Goal: Information Seeking & Learning: Learn about a topic

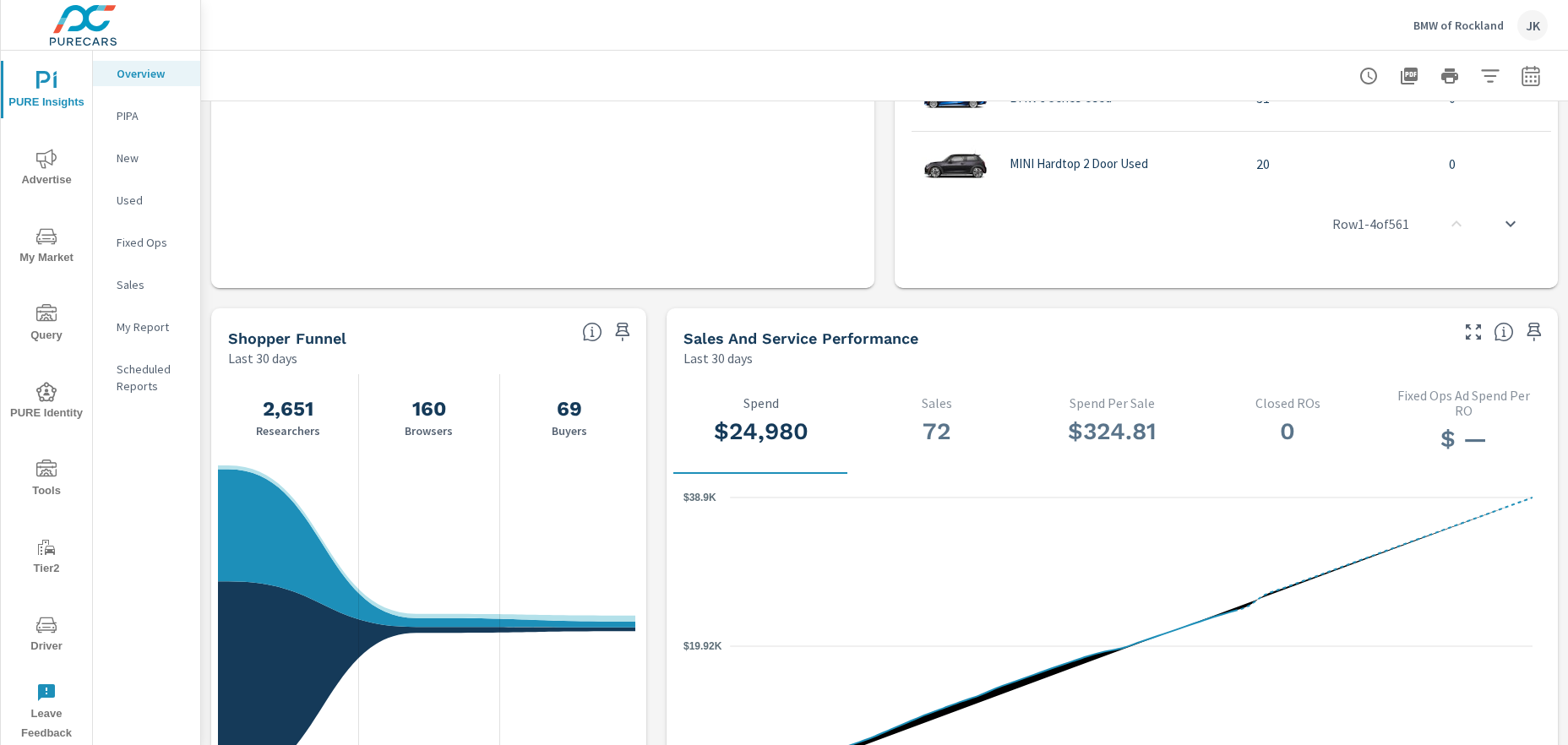
scroll to position [1448, 0]
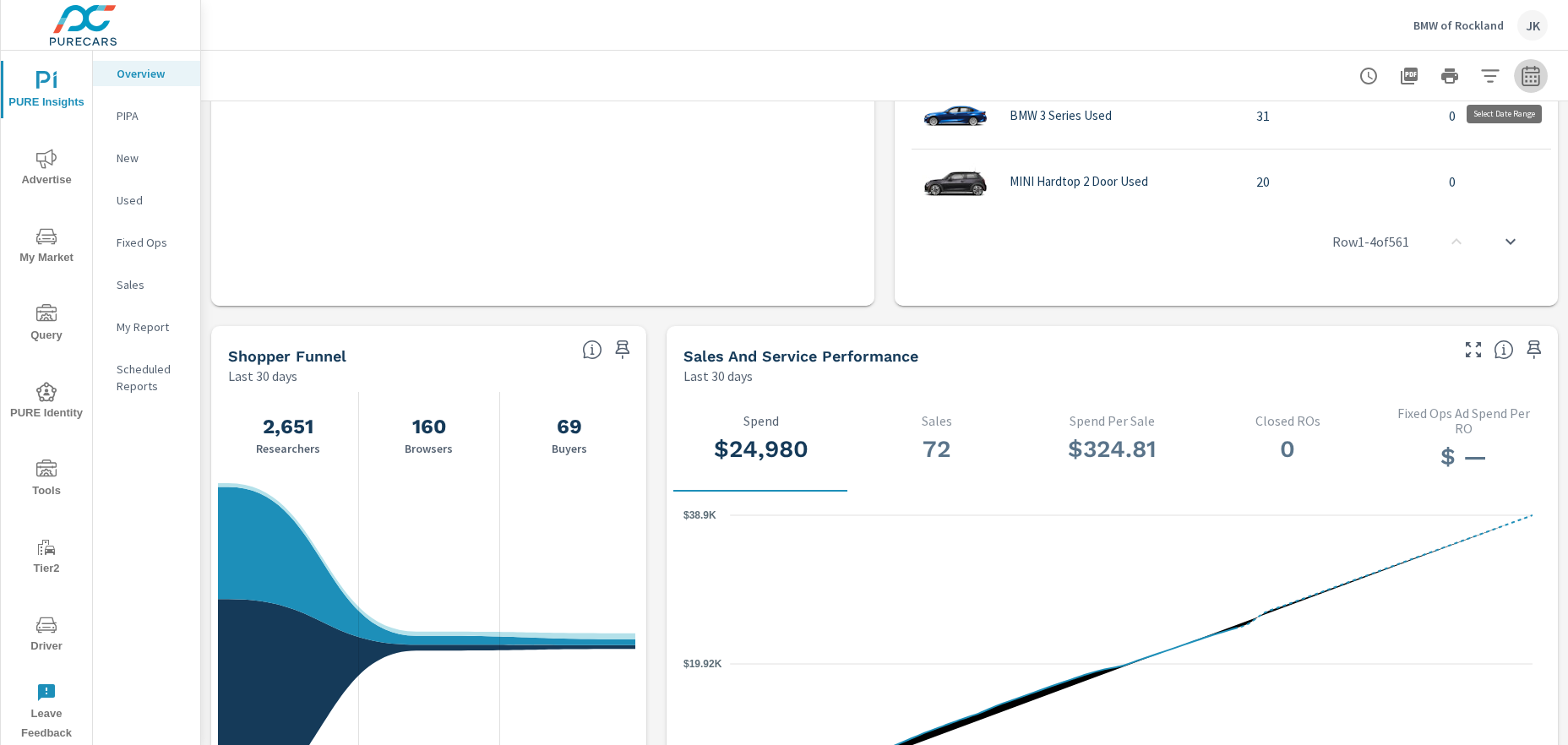
click at [1524, 76] on icon "button" at bounding box center [1529, 78] width 11 height 7
select select "Last 30 days"
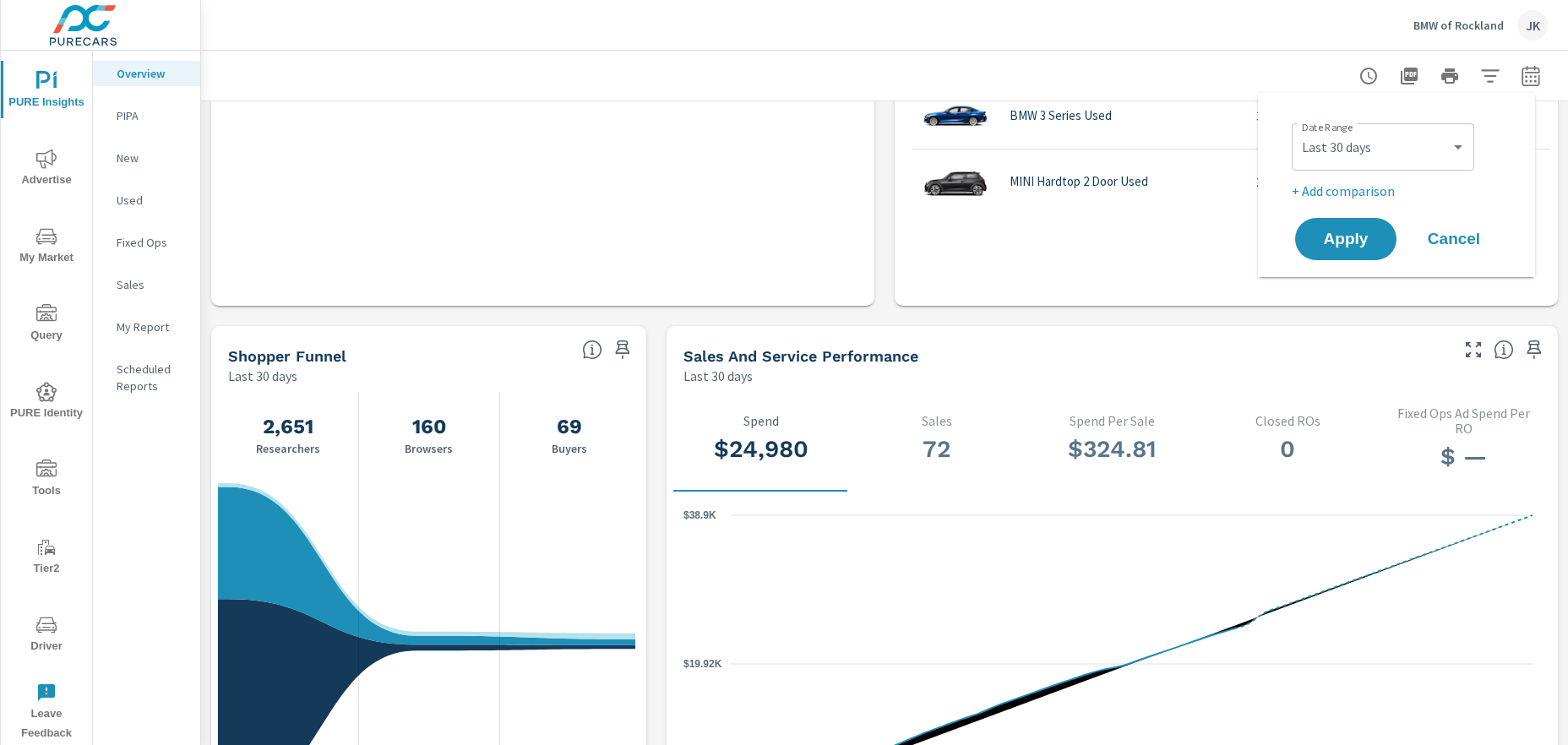
click at [1380, 188] on p "+ Add comparison" at bounding box center [1399, 190] width 216 height 20
select select "Previous period"
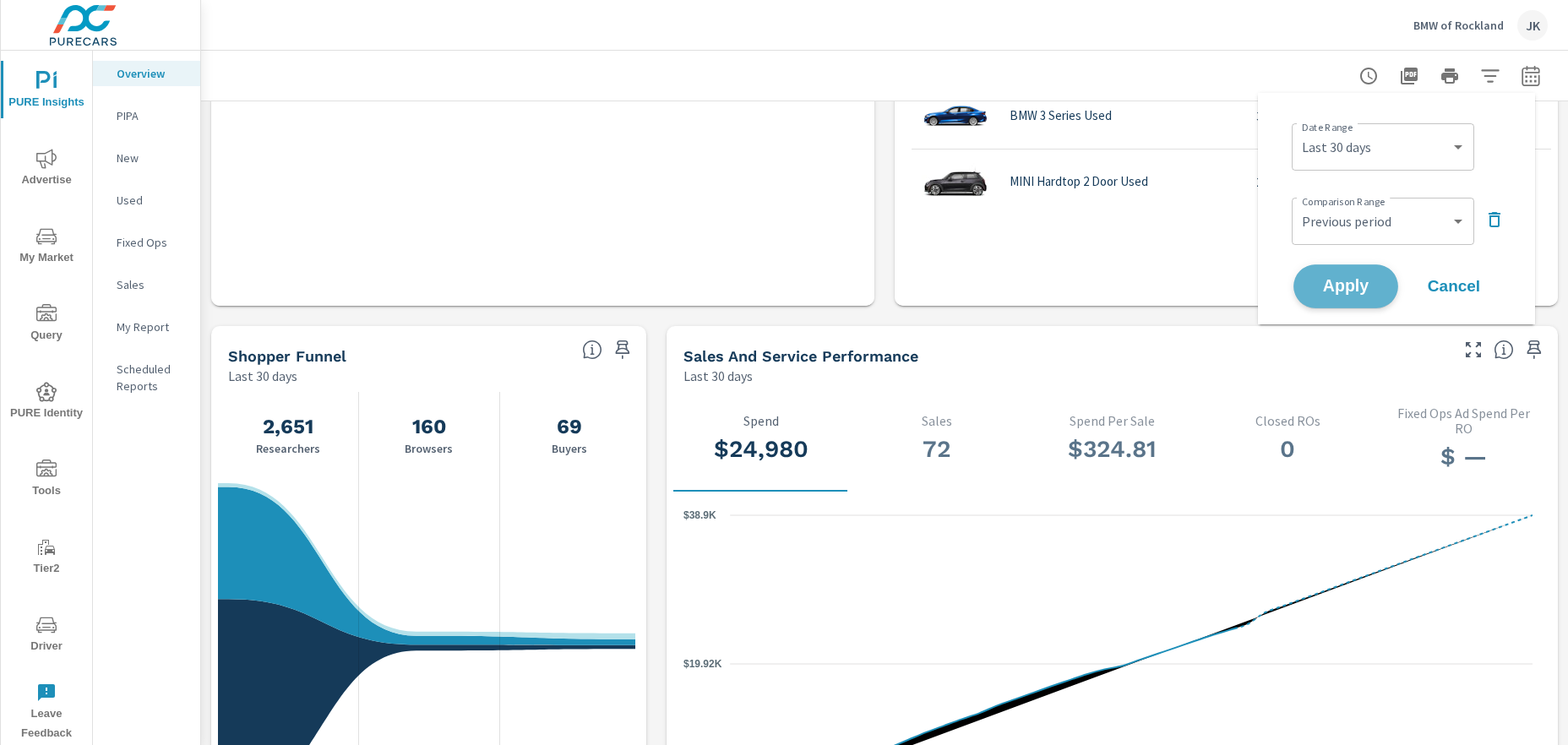
click at [1349, 297] on button "Apply" at bounding box center [1346, 287] width 105 height 44
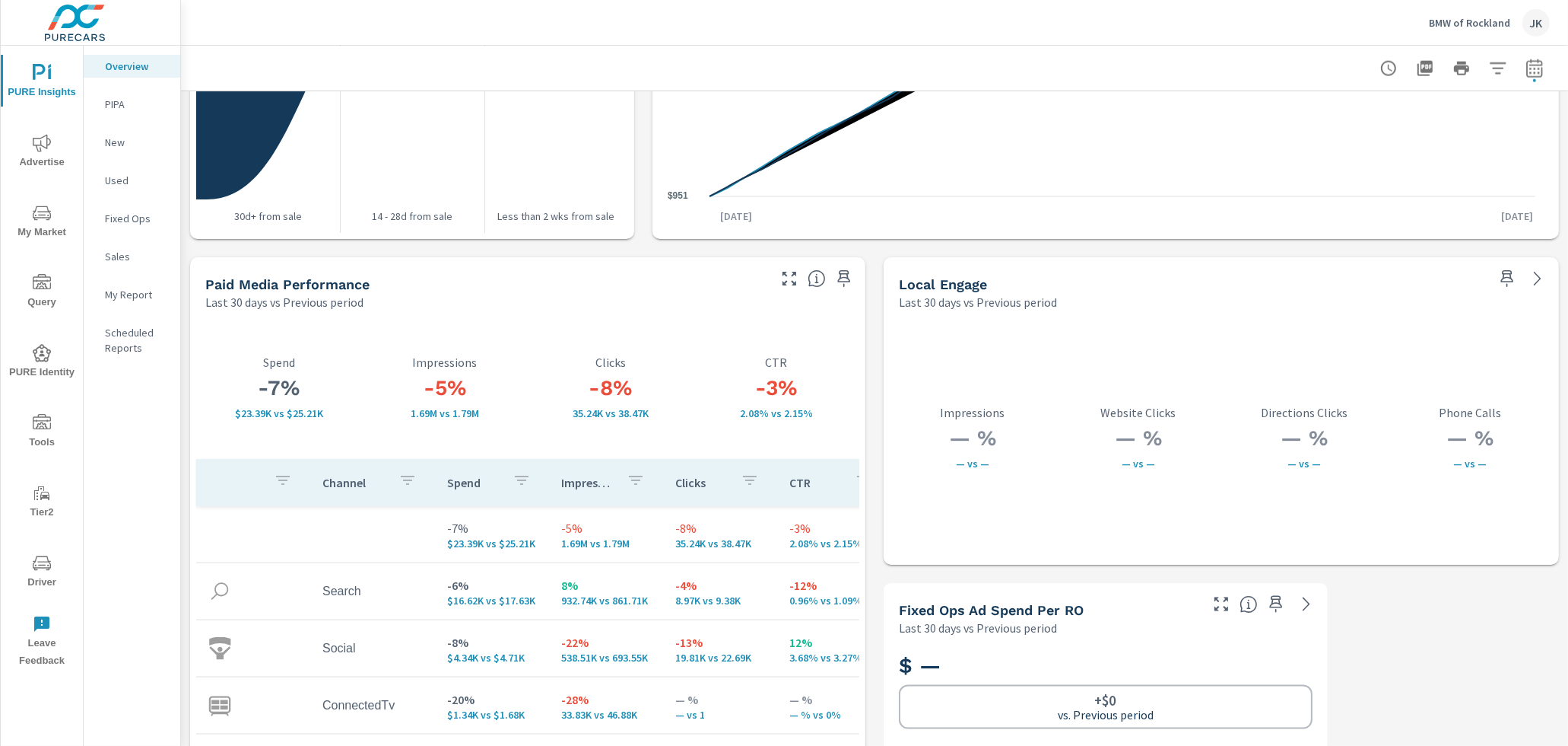
scroll to position [2546, 0]
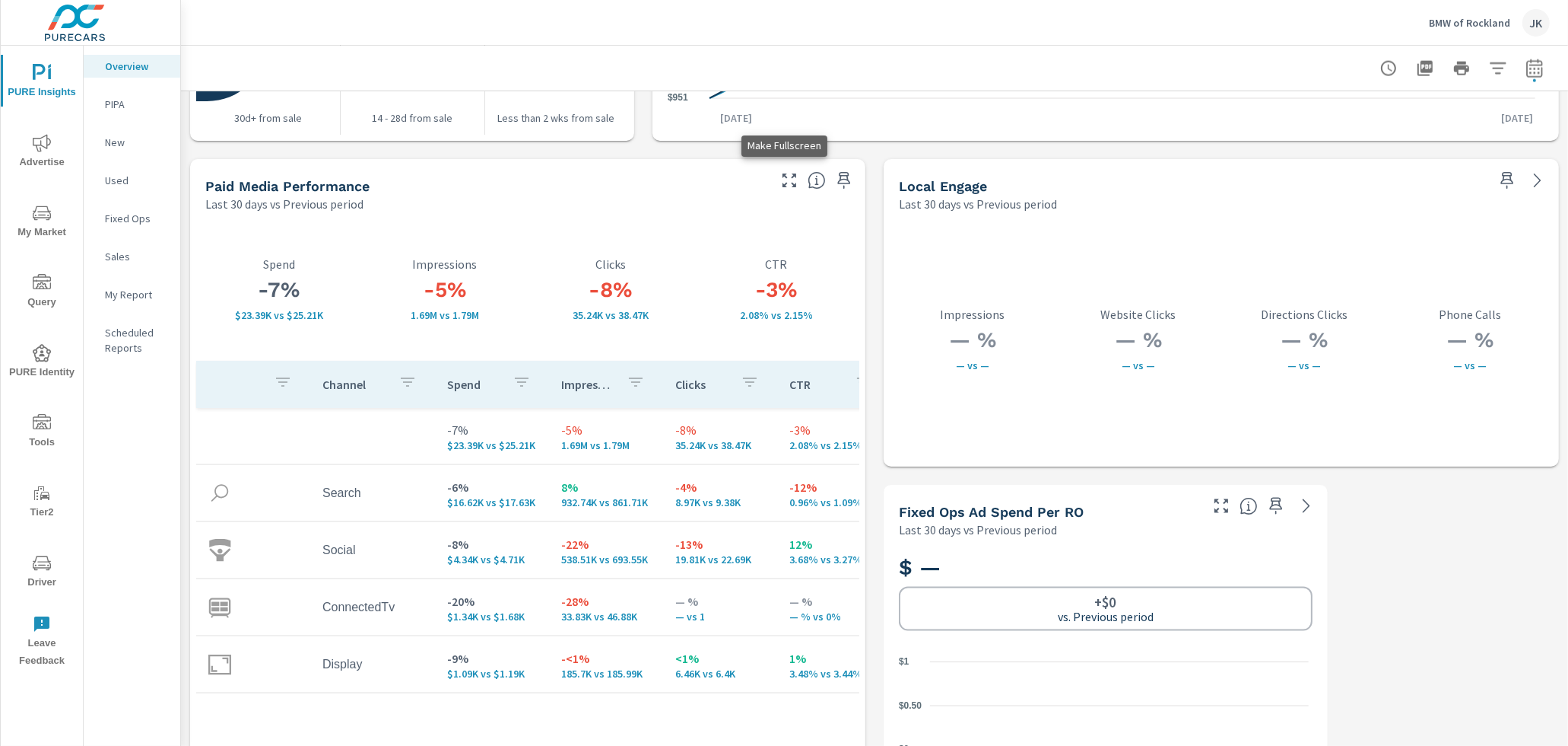
click at [780, 177] on icon "button" at bounding box center [789, 180] width 18 height 18
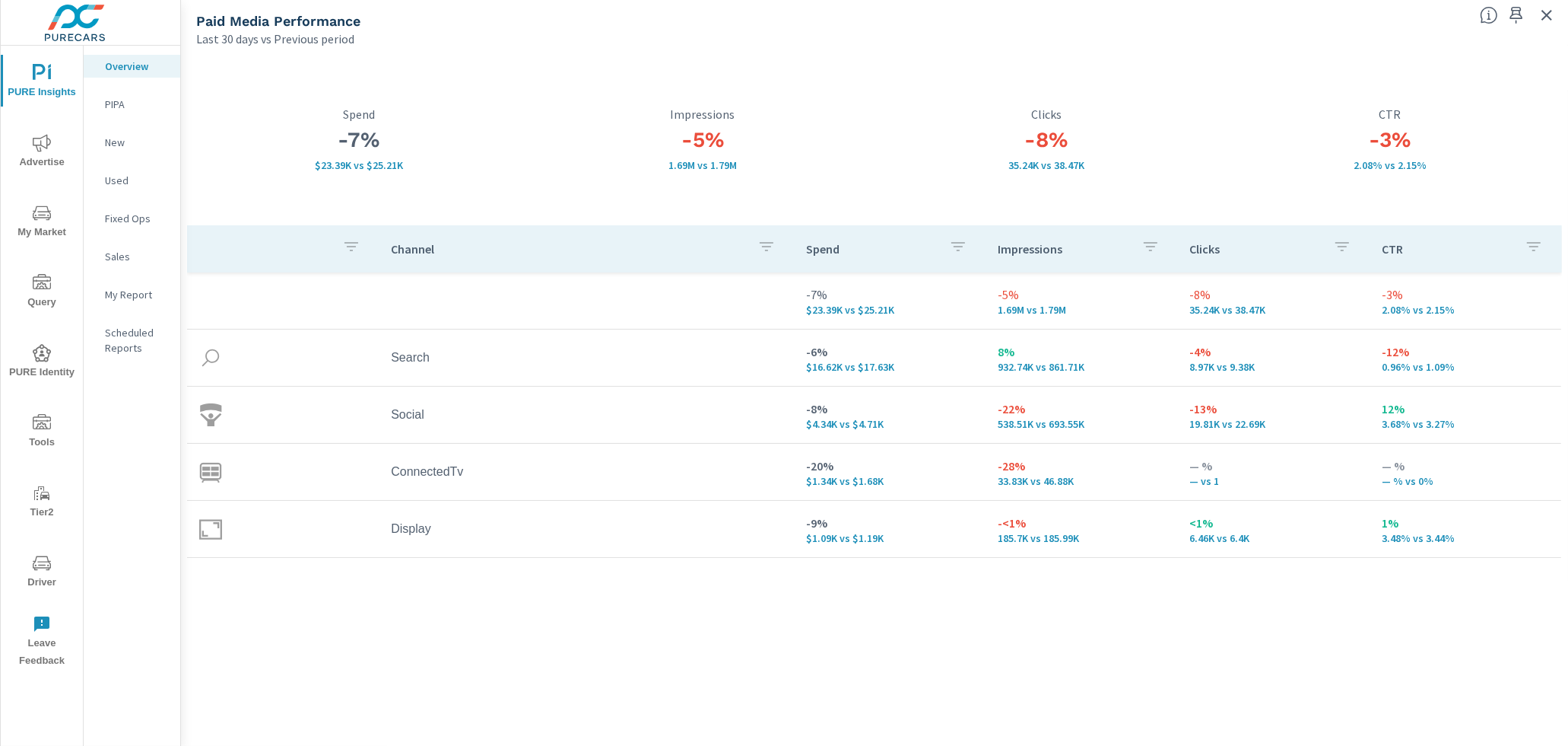
click at [1411, 665] on div "Channel Spend Impressions Clicks CTR -7% $23.39K vs $25.21K -5% 1.69M vs 1.79M …" at bounding box center [874, 471] width 1375 height 491
click at [1411, 13] on icon "button" at bounding box center [1547, 15] width 18 height 18
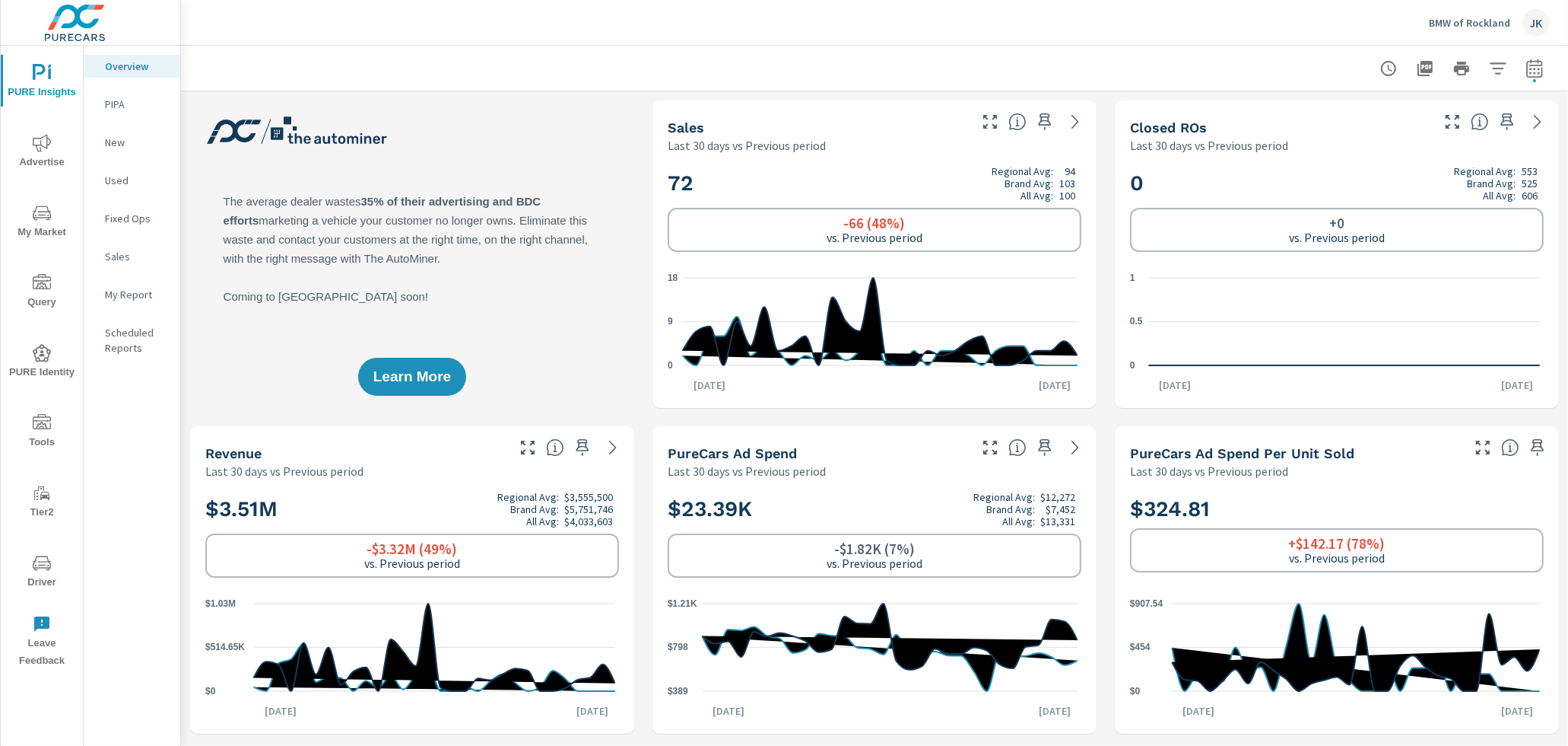
scroll to position [1, 0]
click at [1411, 14] on div "BMW of Rockland JK" at bounding box center [1489, 22] width 121 height 28
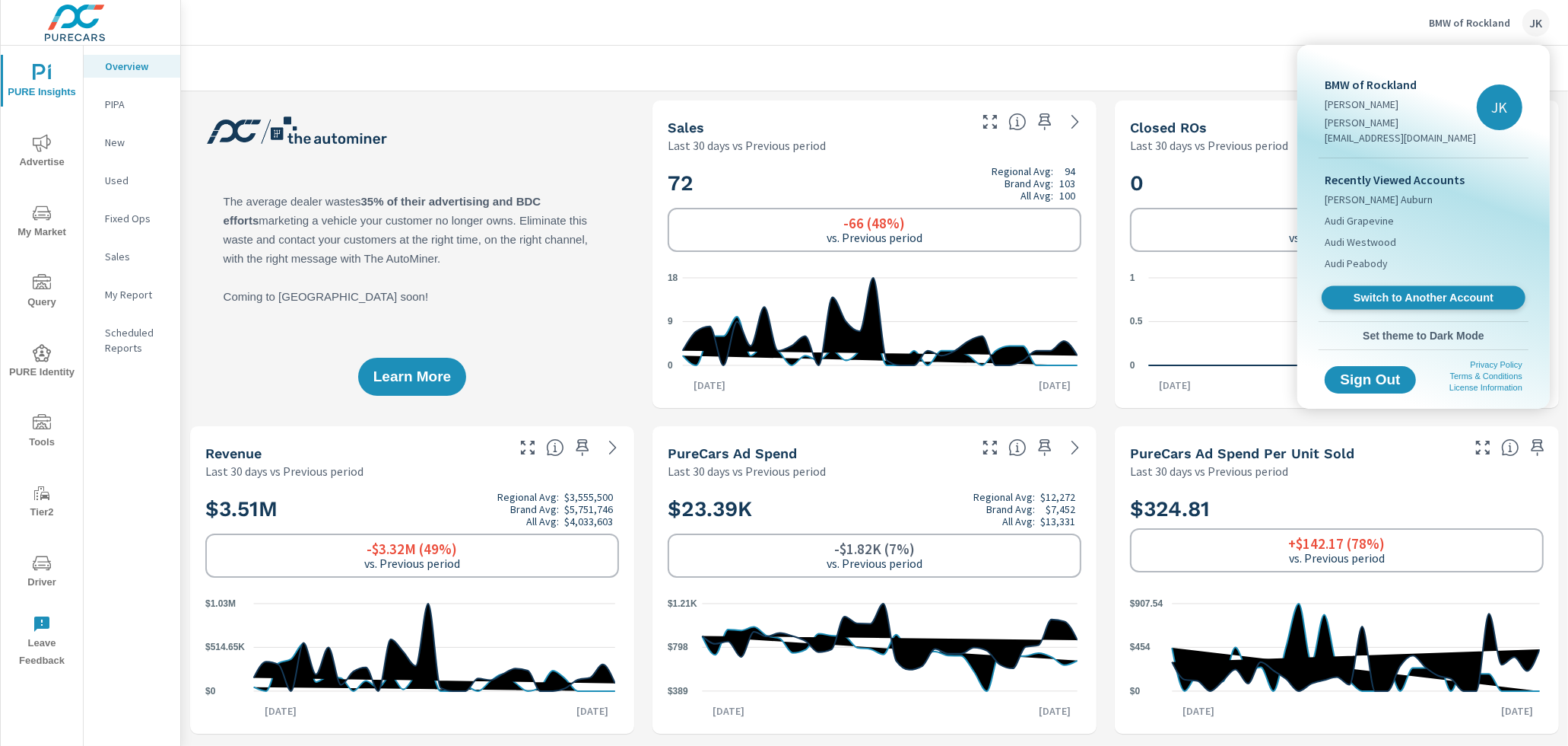
click at [1411, 290] on span "Switch to Another Account" at bounding box center [1422, 298] width 187 height 14
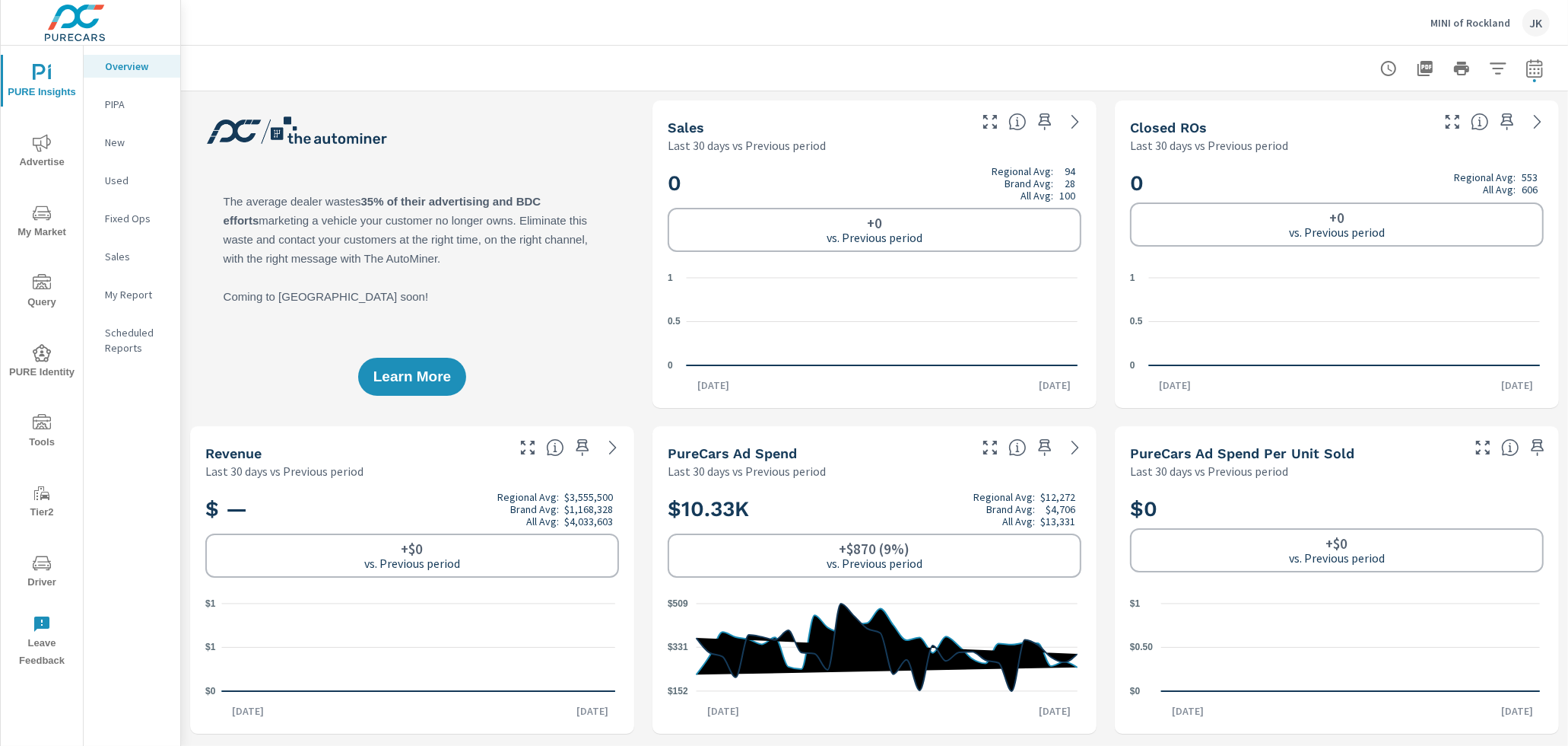
scroll to position [1, 0]
click at [1525, 68] on icon "button" at bounding box center [1534, 68] width 18 height 18
select select "Last 30 days"
select select "Previous period"
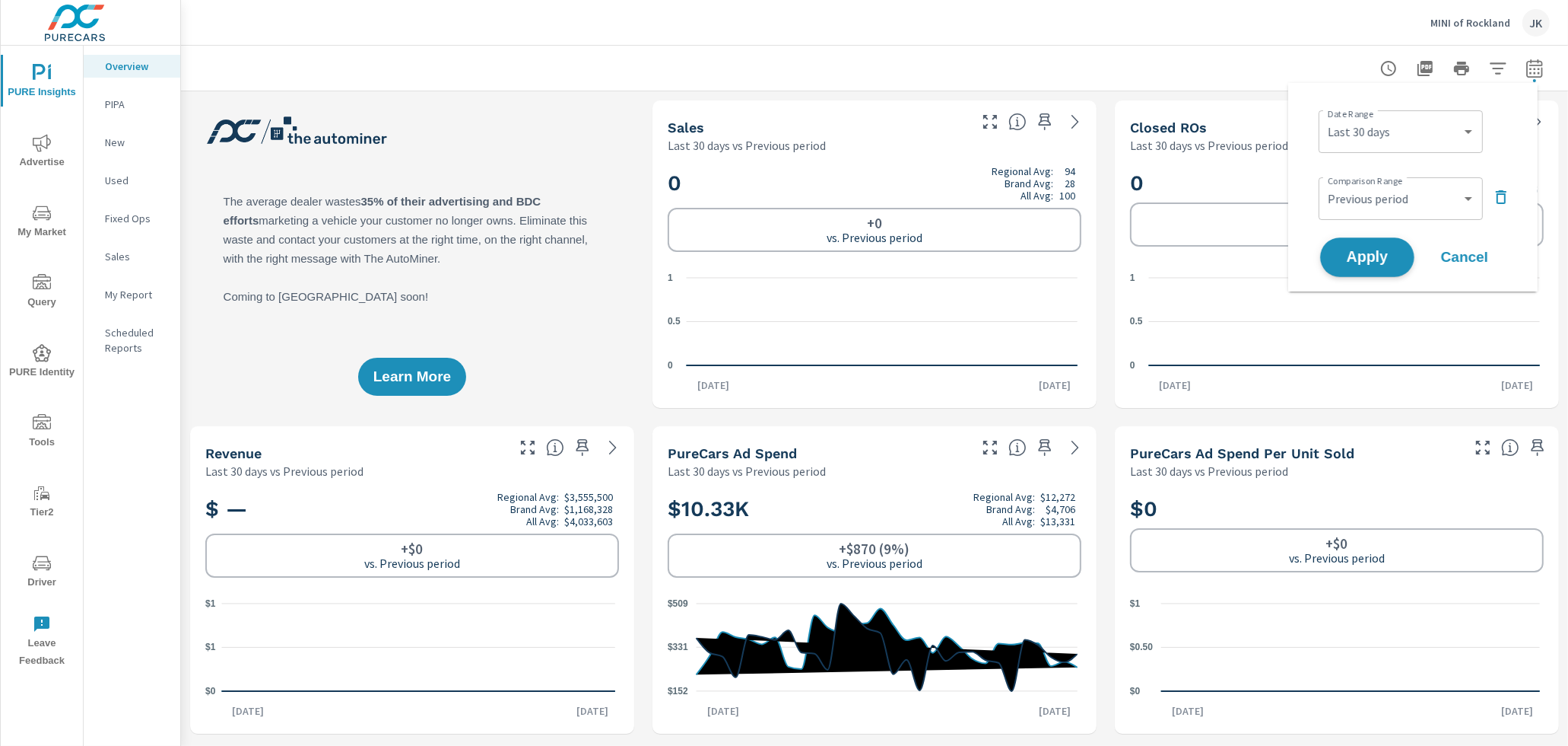
click at [1382, 257] on span "Apply" at bounding box center [1367, 257] width 63 height 14
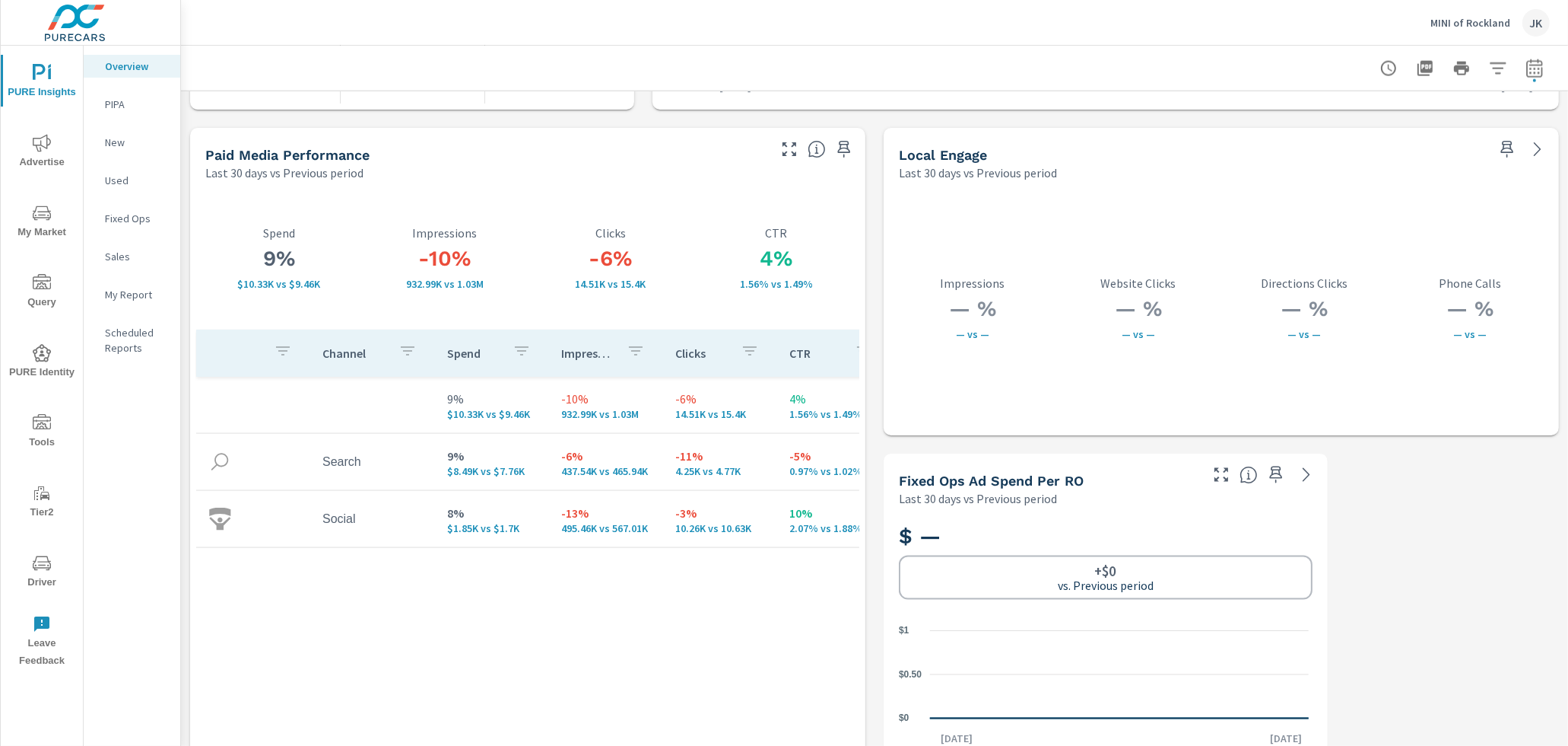
scroll to position [2602, 0]
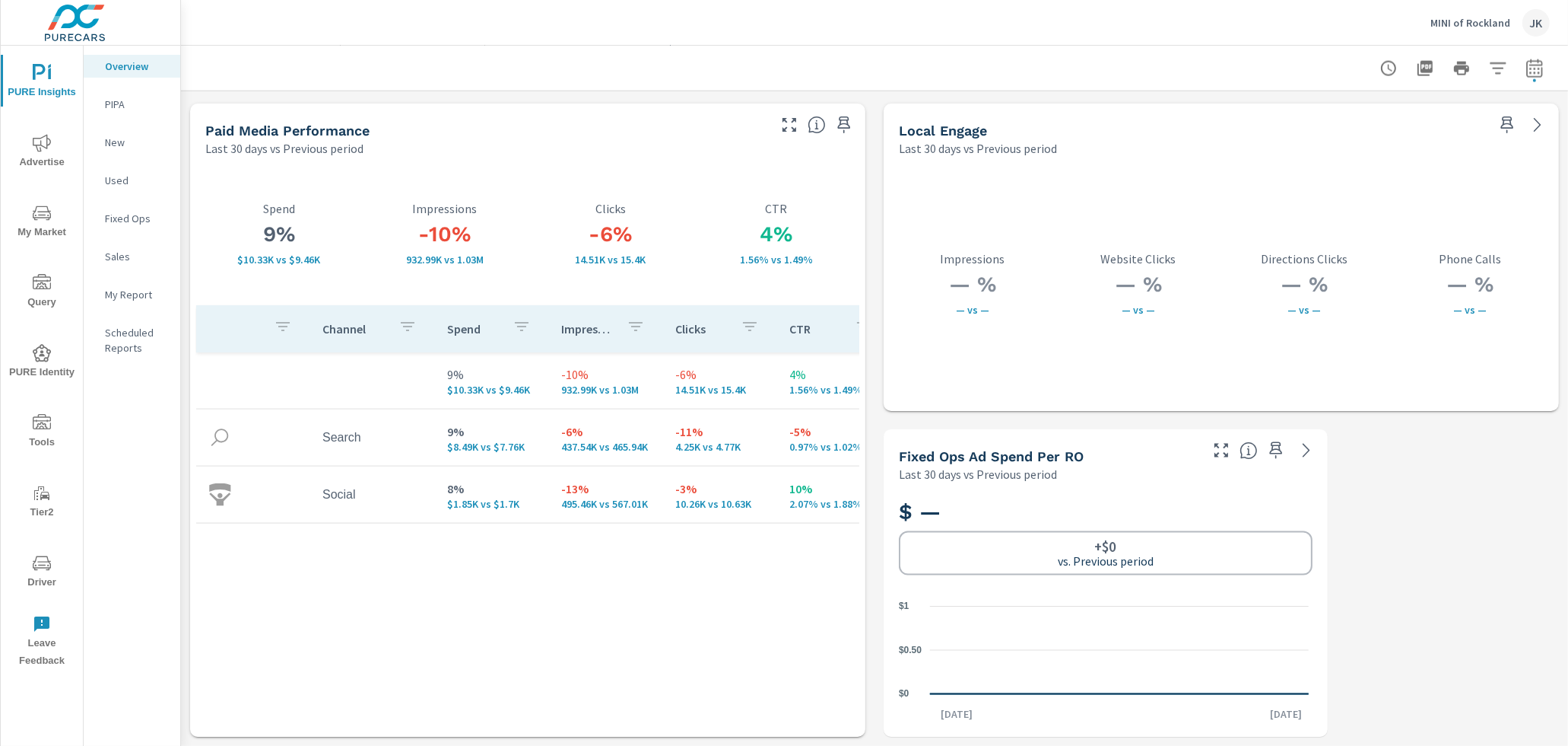
click at [781, 128] on icon "button" at bounding box center [789, 124] width 18 height 18
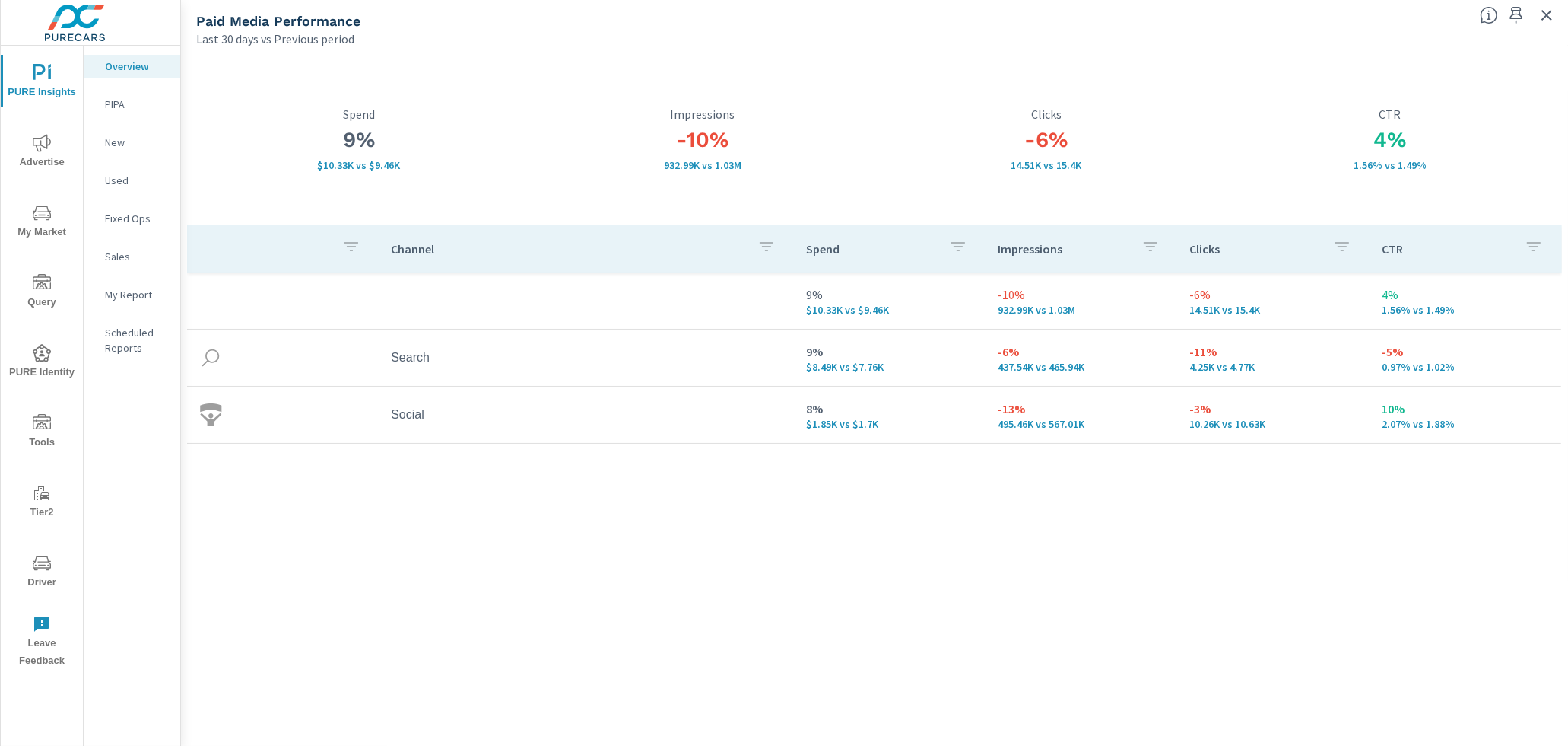
click at [928, 657] on div "Channel Spend Impressions Clicks CTR 9% $10.33K vs $9.46K -10% 932.99K vs 1.03M…" at bounding box center [874, 471] width 1375 height 491
click at [936, 658] on div "Channel Spend Impressions Clicks CTR 9% $10.33K vs $9.46K -10% 932.99K vs 1.03M…" at bounding box center [874, 471] width 1375 height 491
drag, startPoint x: 936, startPoint y: 658, endPoint x: 1012, endPoint y: 672, distance: 77.3
click at [936, 658] on div "Channel Spend Impressions Clicks CTR 9% $10.33K vs $9.46K -10% 932.99K vs 1.03M…" at bounding box center [874, 471] width 1375 height 491
click at [44, 140] on icon "nav menu" at bounding box center [42, 143] width 18 height 18
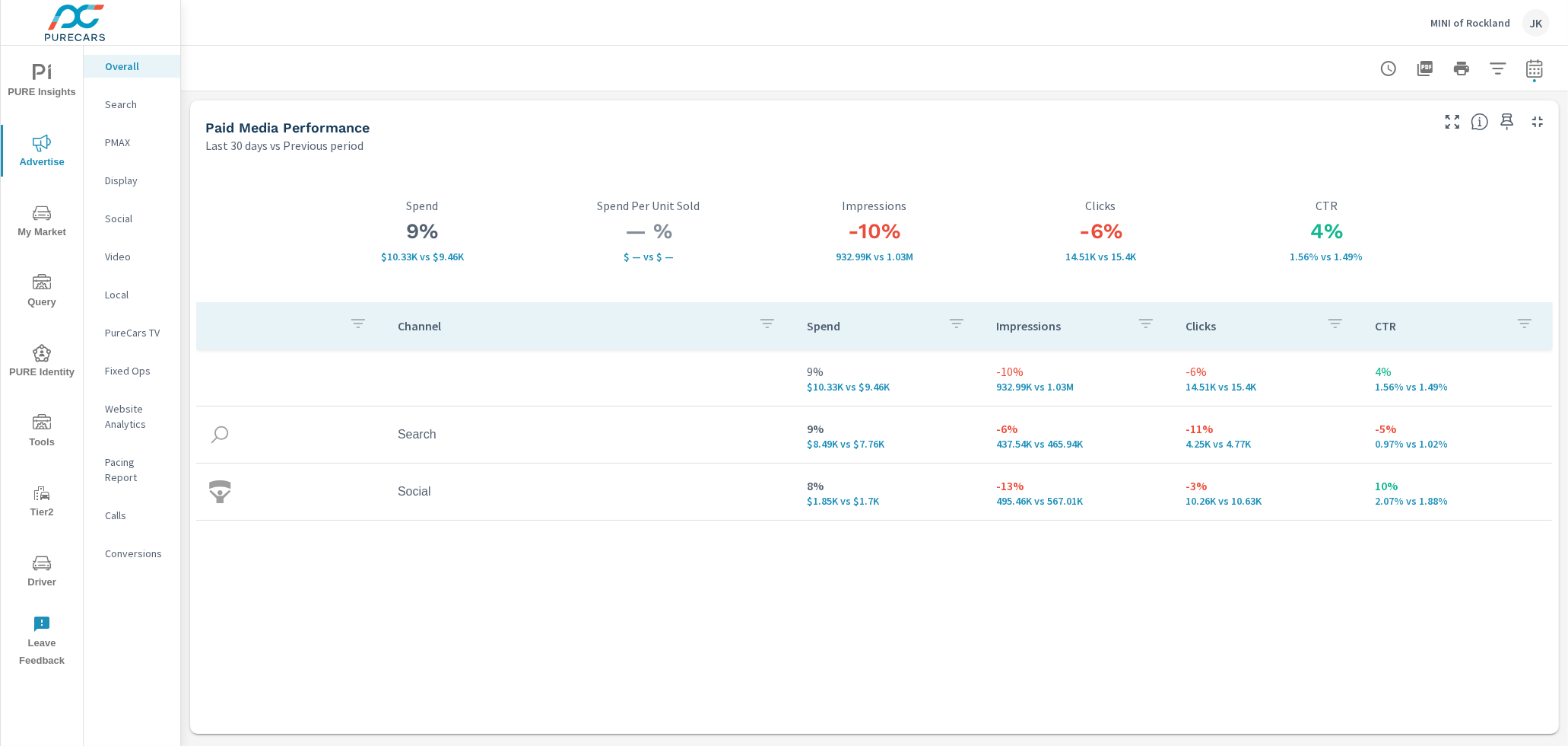
click at [51, 214] on span "My Market" at bounding box center [42, 222] width 73 height 38
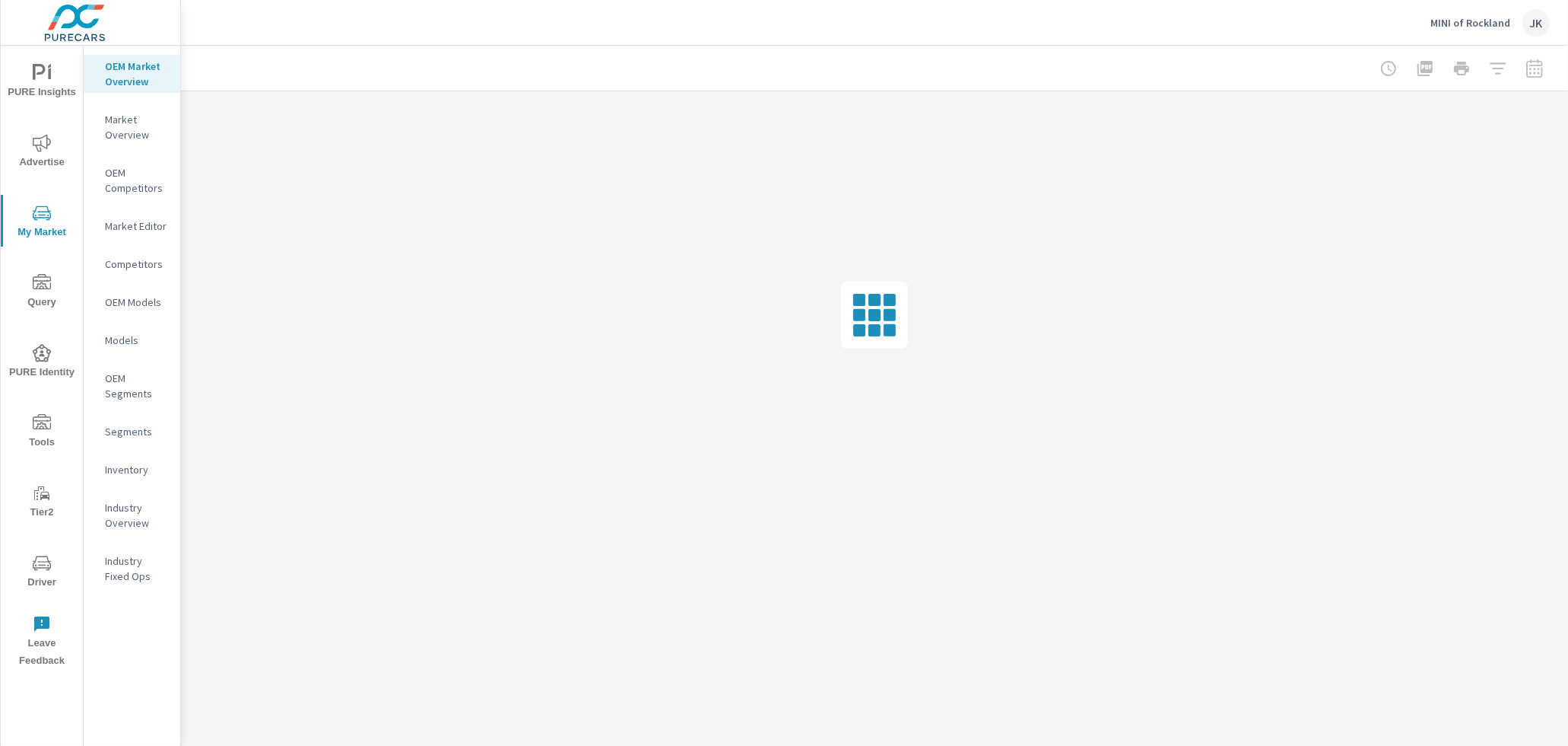
click at [122, 476] on div "Inventory" at bounding box center [132, 470] width 96 height 23
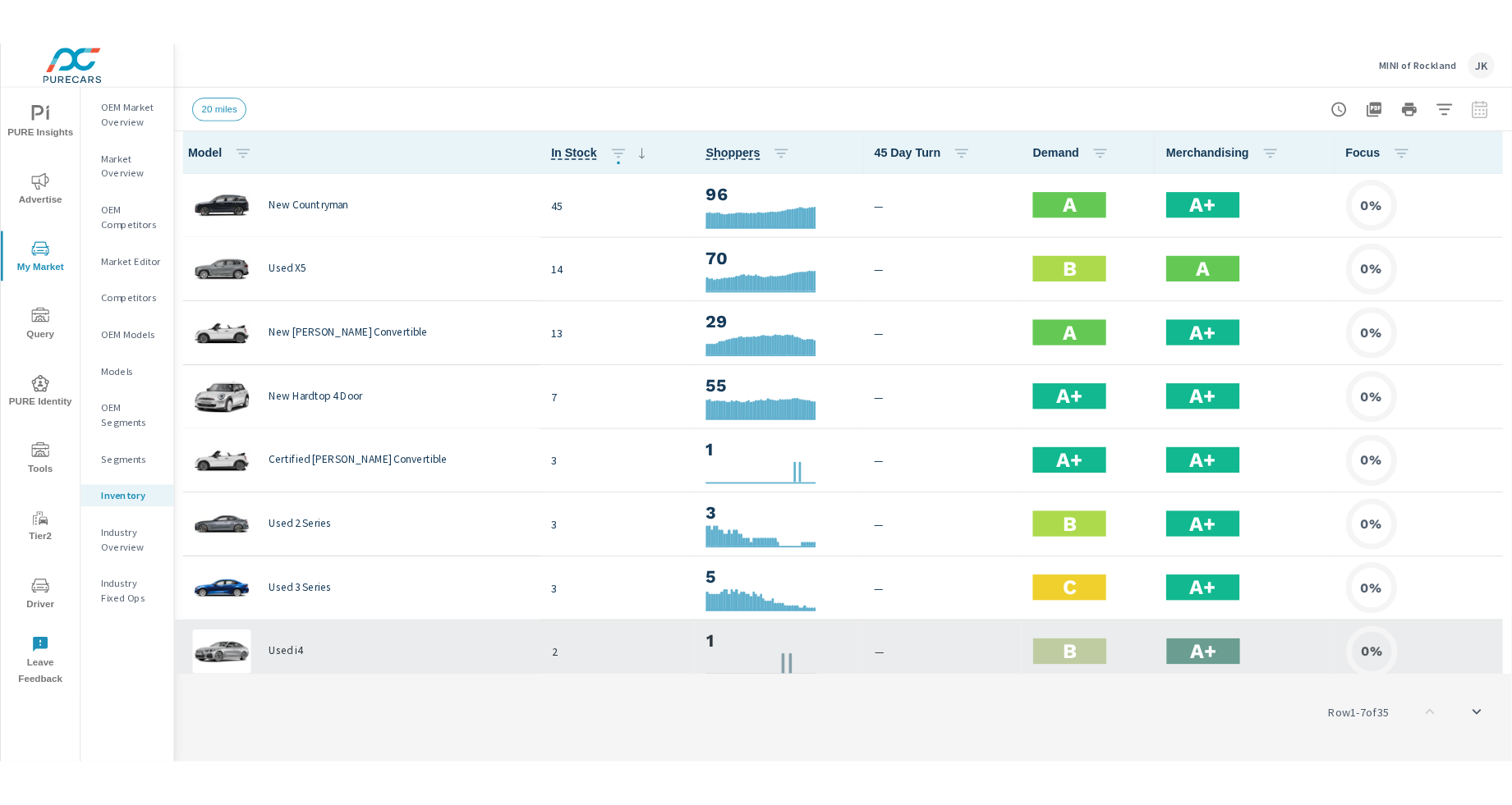
scroll to position [1, 0]
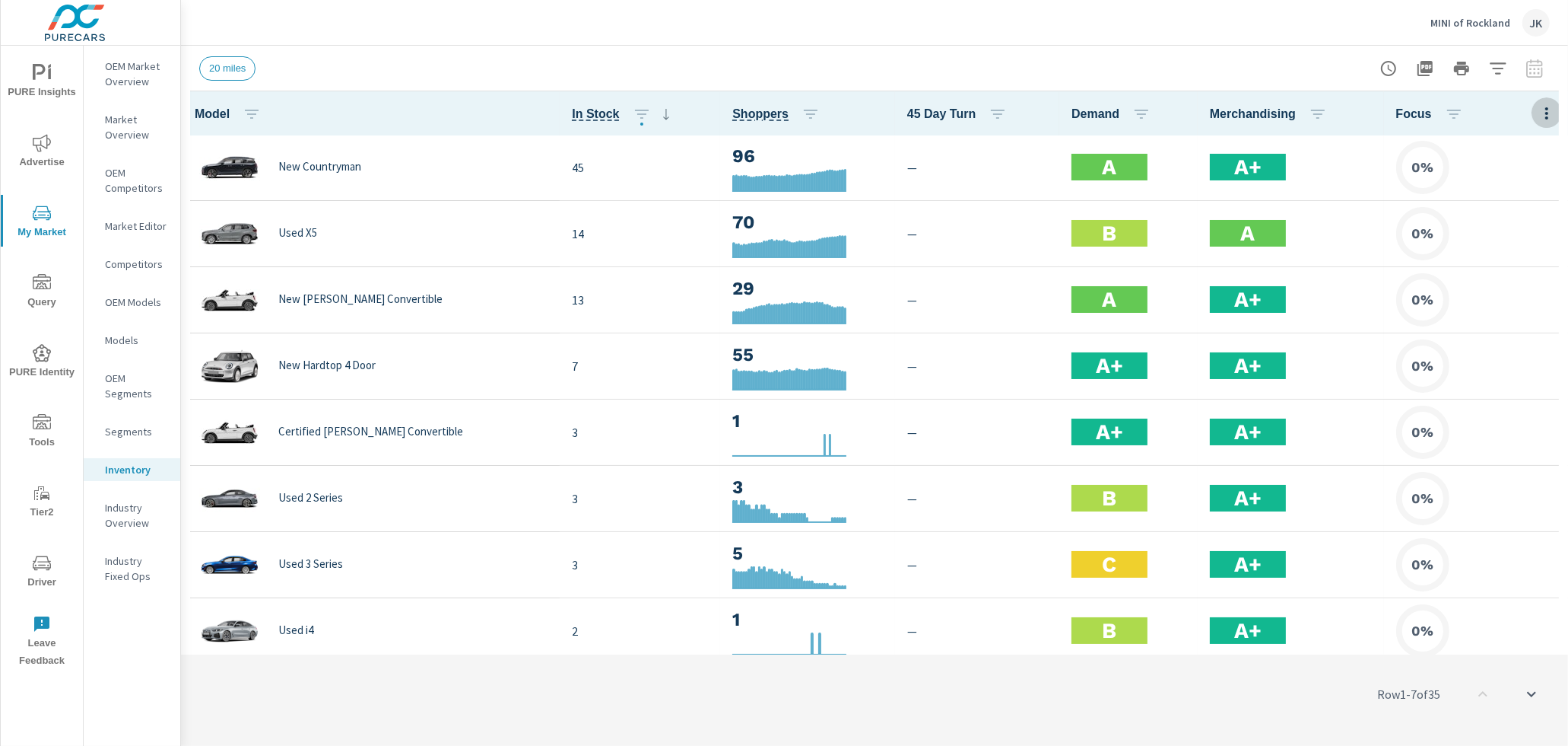
click at [1538, 114] on icon "button" at bounding box center [1547, 113] width 18 height 18
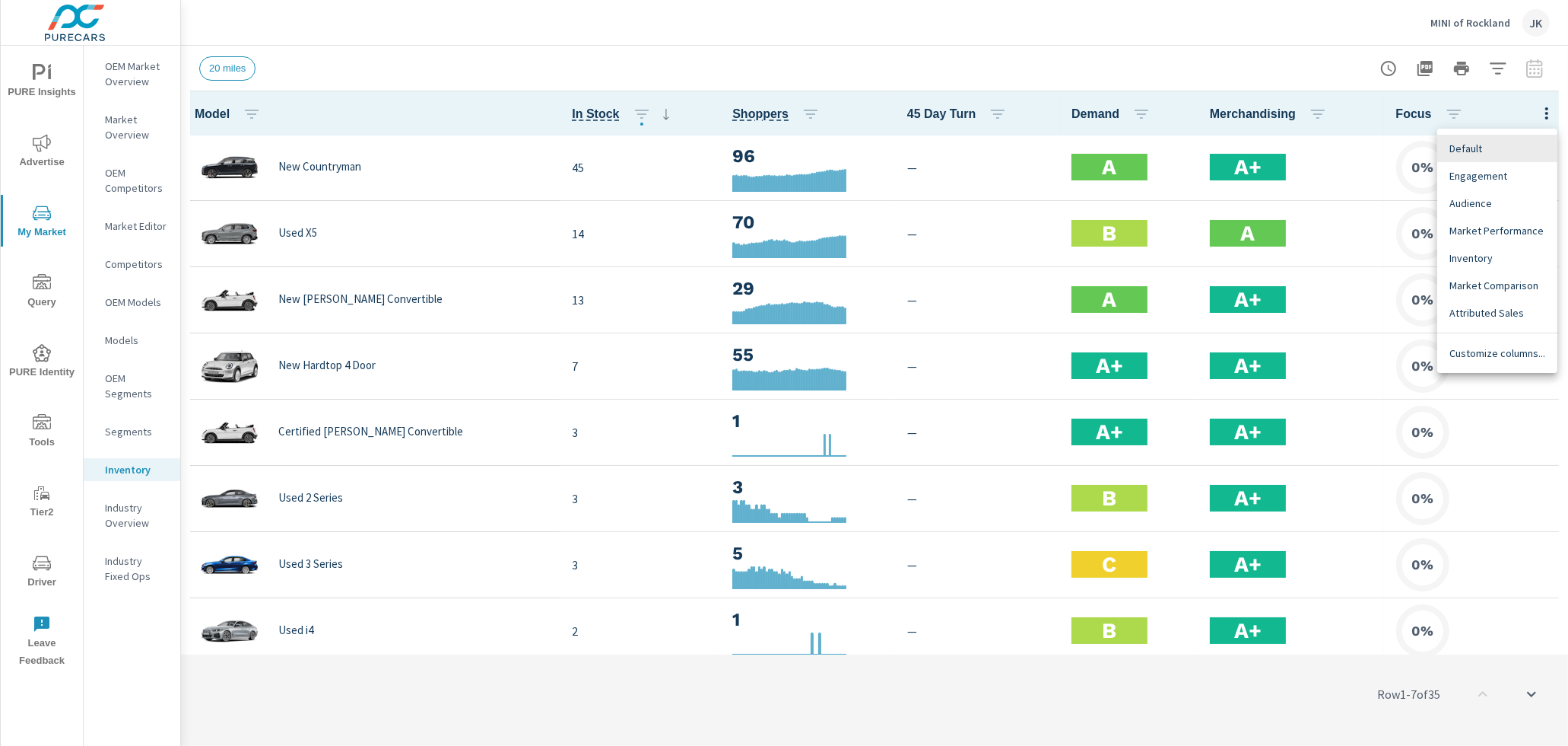
click at [1480, 359] on span "Customize columns..." at bounding box center [1497, 353] width 96 height 15
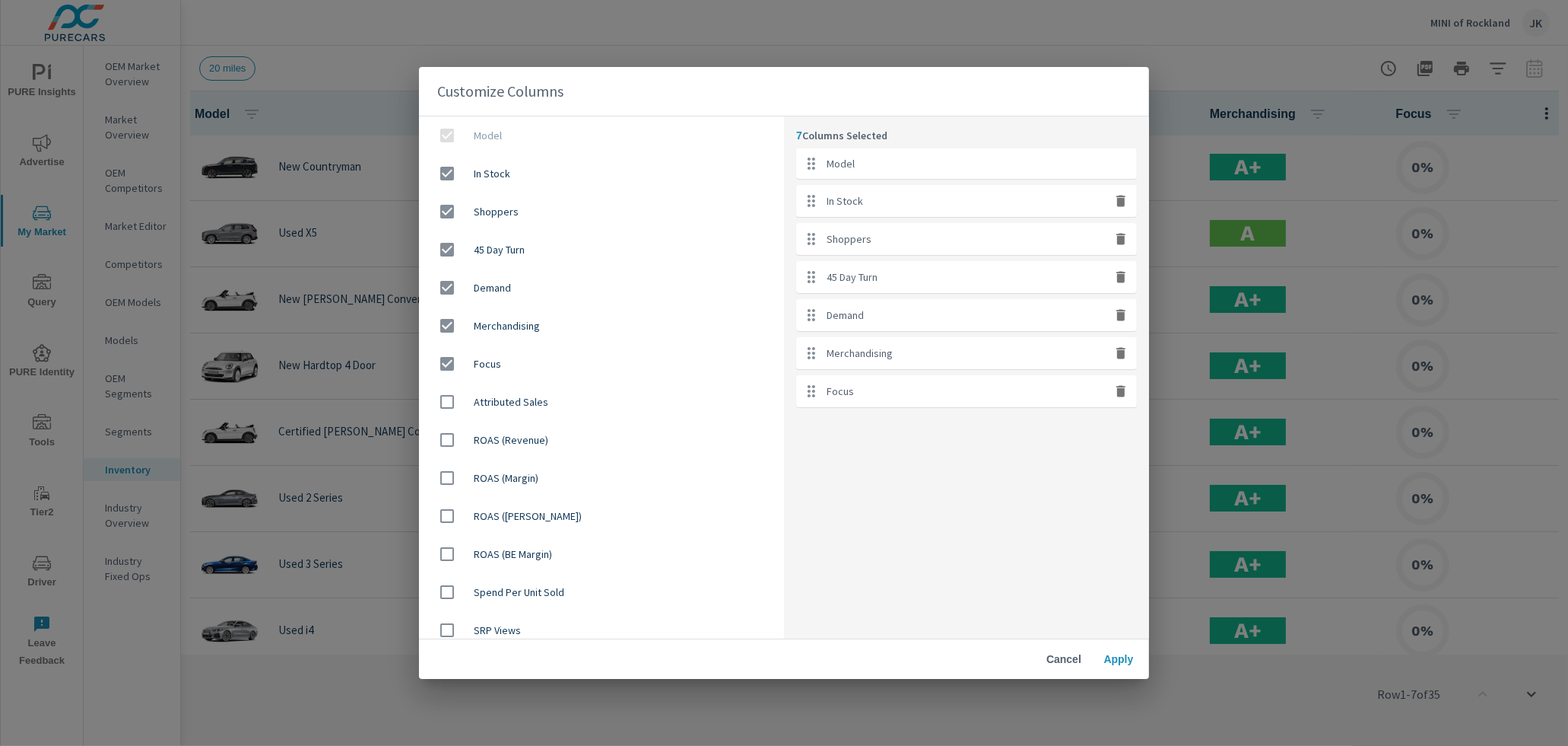
click at [1055, 665] on span "Cancel" at bounding box center [1063, 658] width 37 height 13
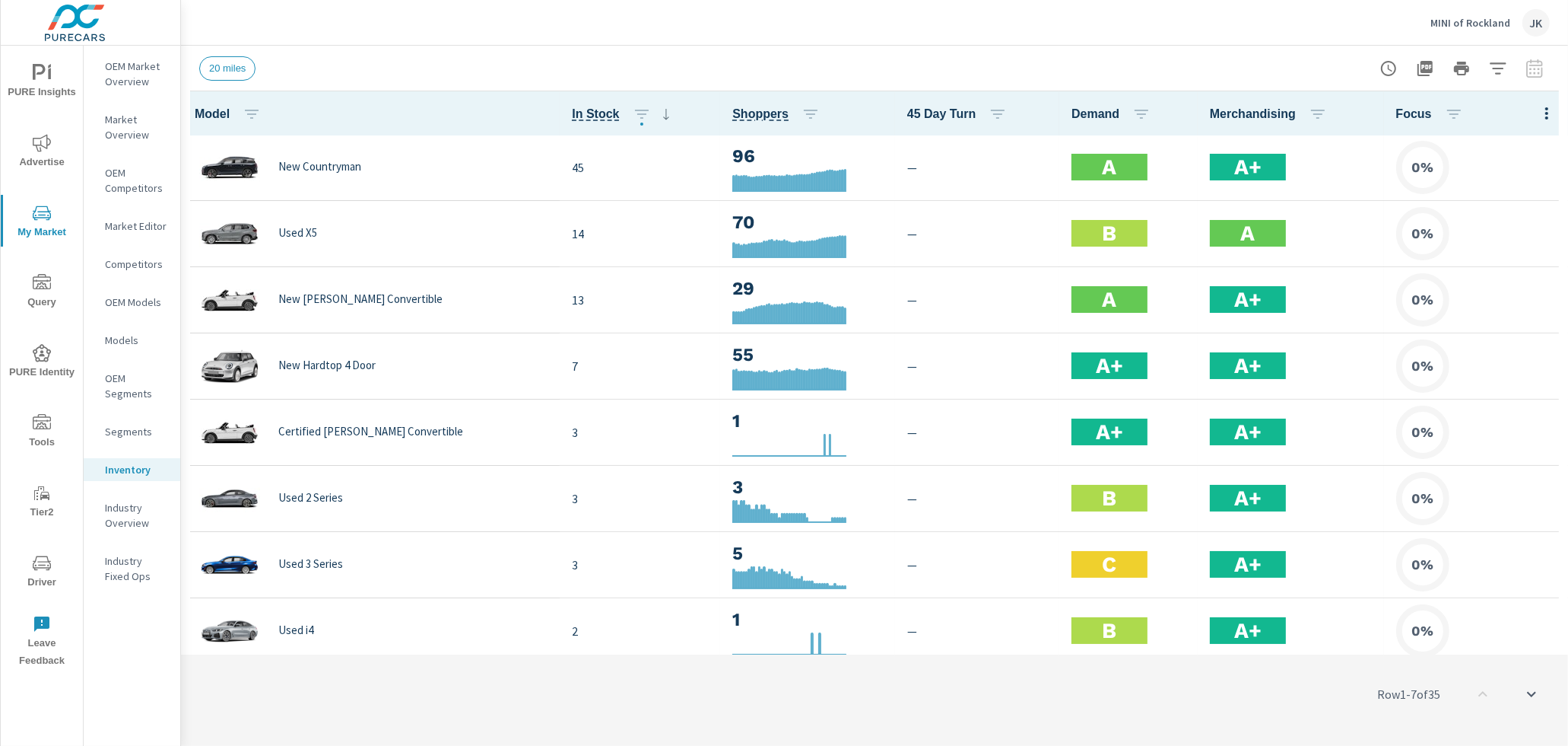
click at [940, 725] on div "Row 1 - 7 of 35" at bounding box center [874, 694] width 1387 height 91
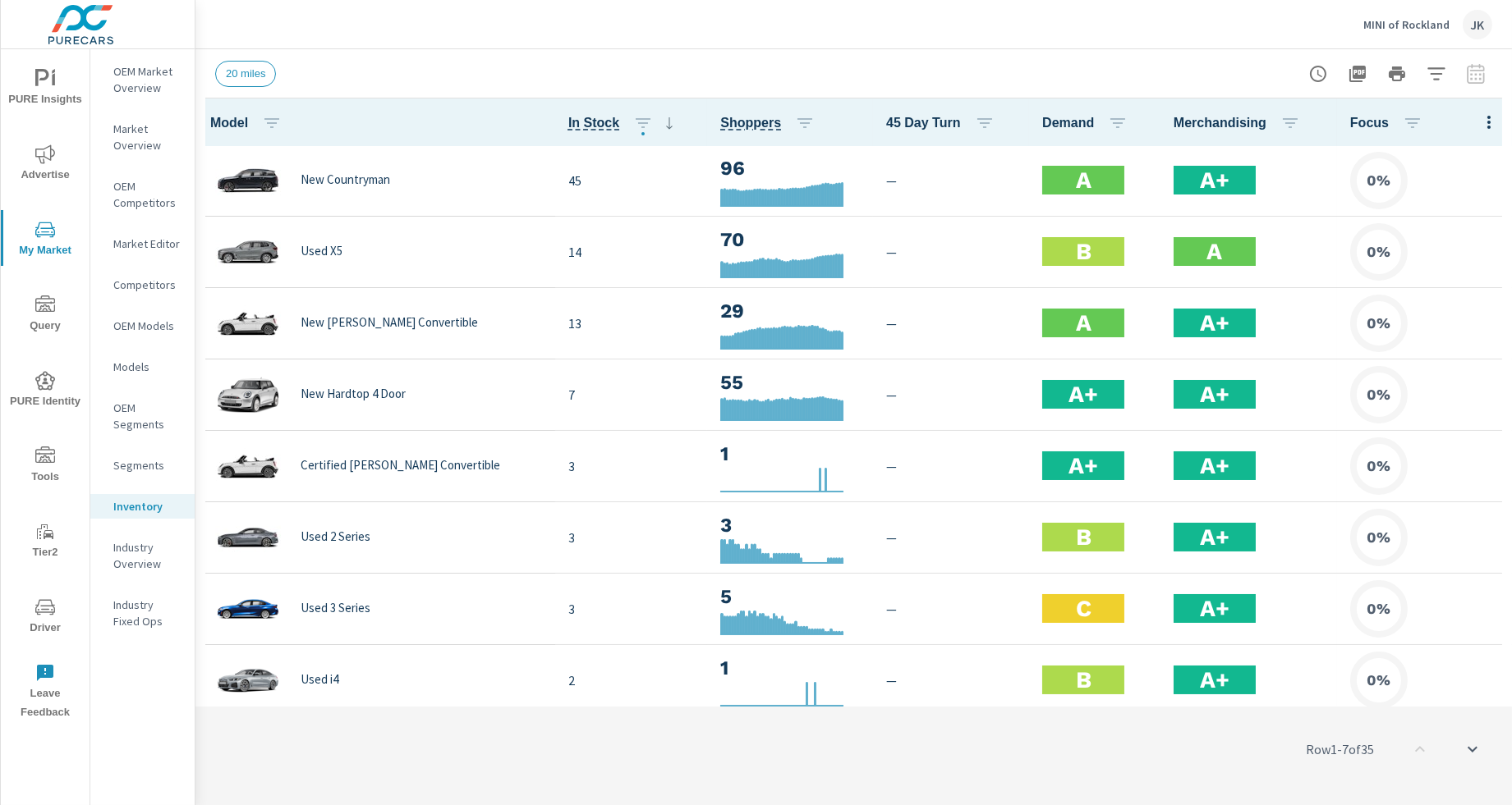
click at [327, 768] on div "Row 1 - 7 of 35" at bounding box center [853, 749] width 1316 height 98
click at [335, 753] on div "Row 1 - 7 of 35" at bounding box center [853, 749] width 1316 height 98
click at [112, 548] on div "Industry Overview" at bounding box center [143, 555] width 104 height 41
